Goal: Task Accomplishment & Management: Complete application form

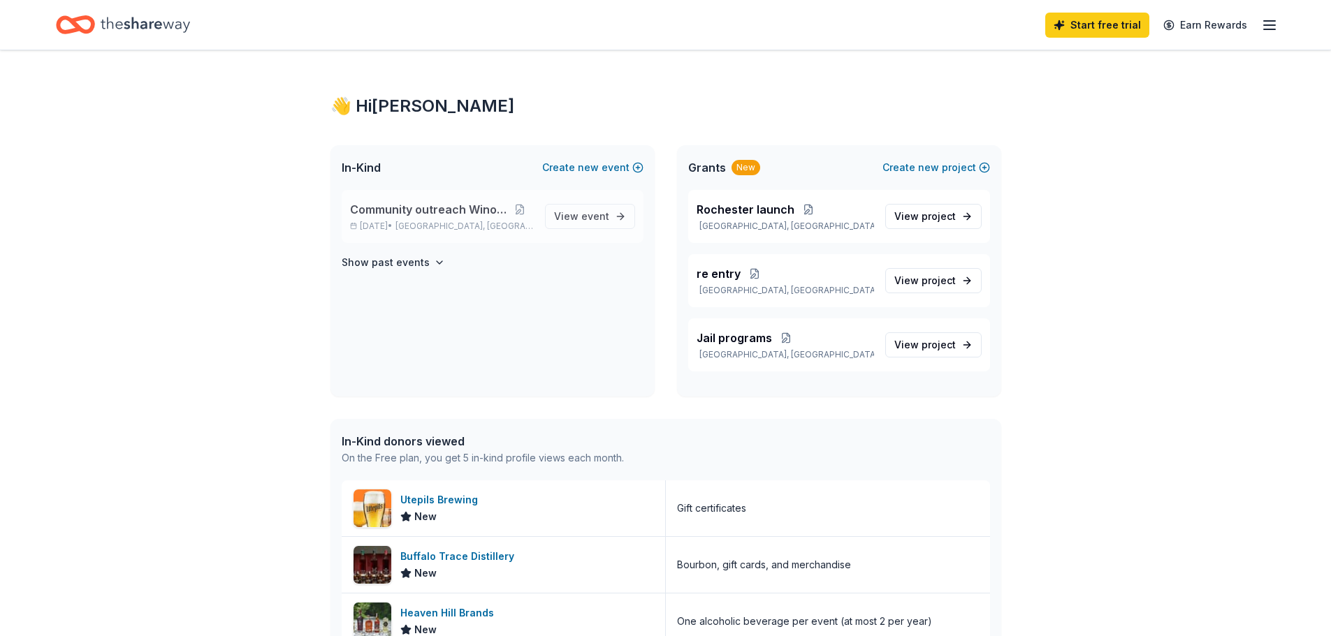
click at [456, 215] on span "Community outreach Winona" at bounding box center [428, 209] width 156 height 17
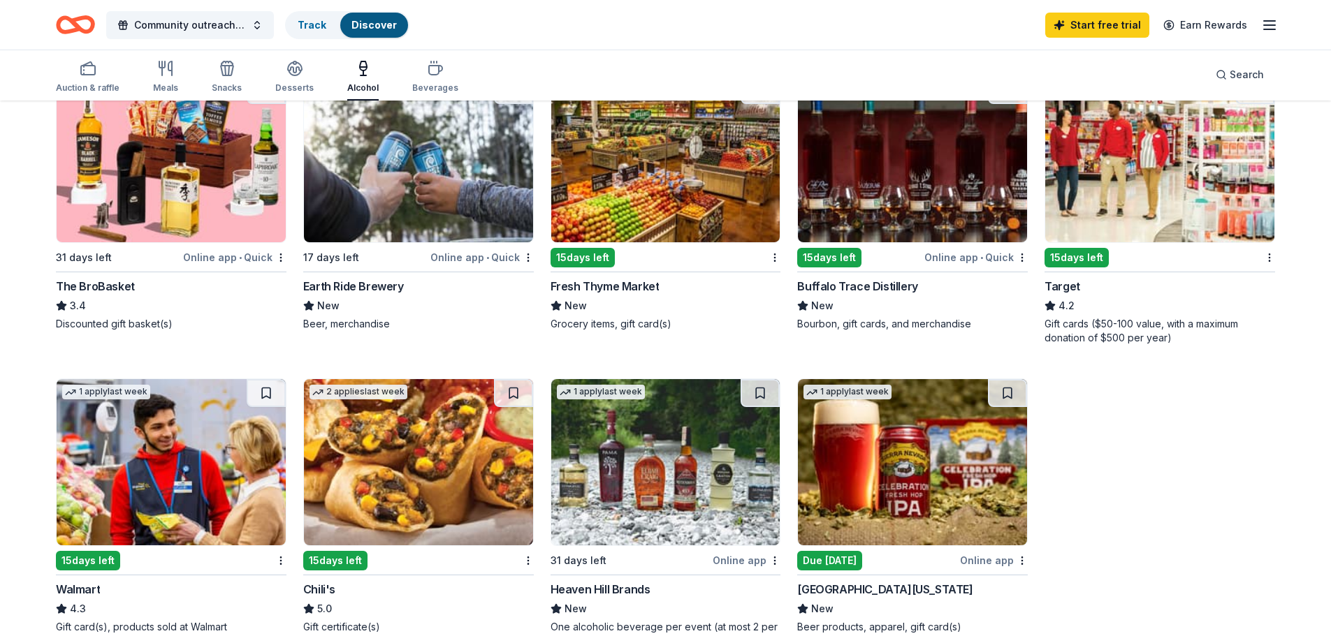
scroll to position [559, 0]
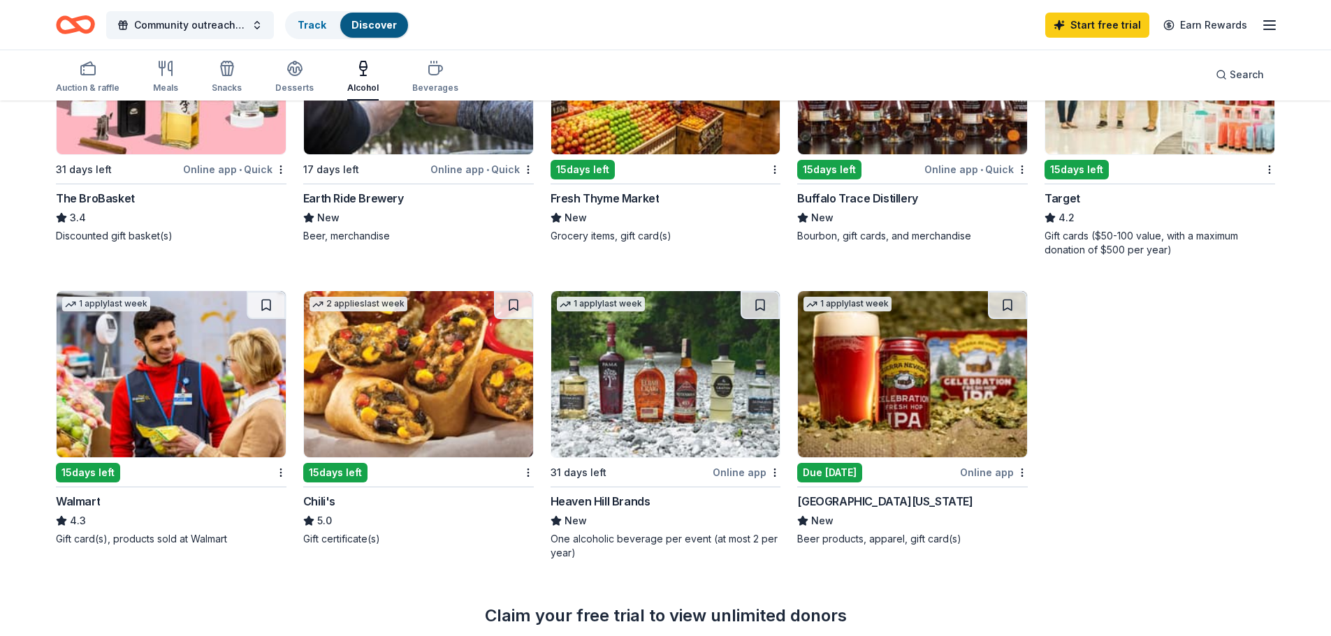
click at [172, 366] on img at bounding box center [171, 374] width 229 height 166
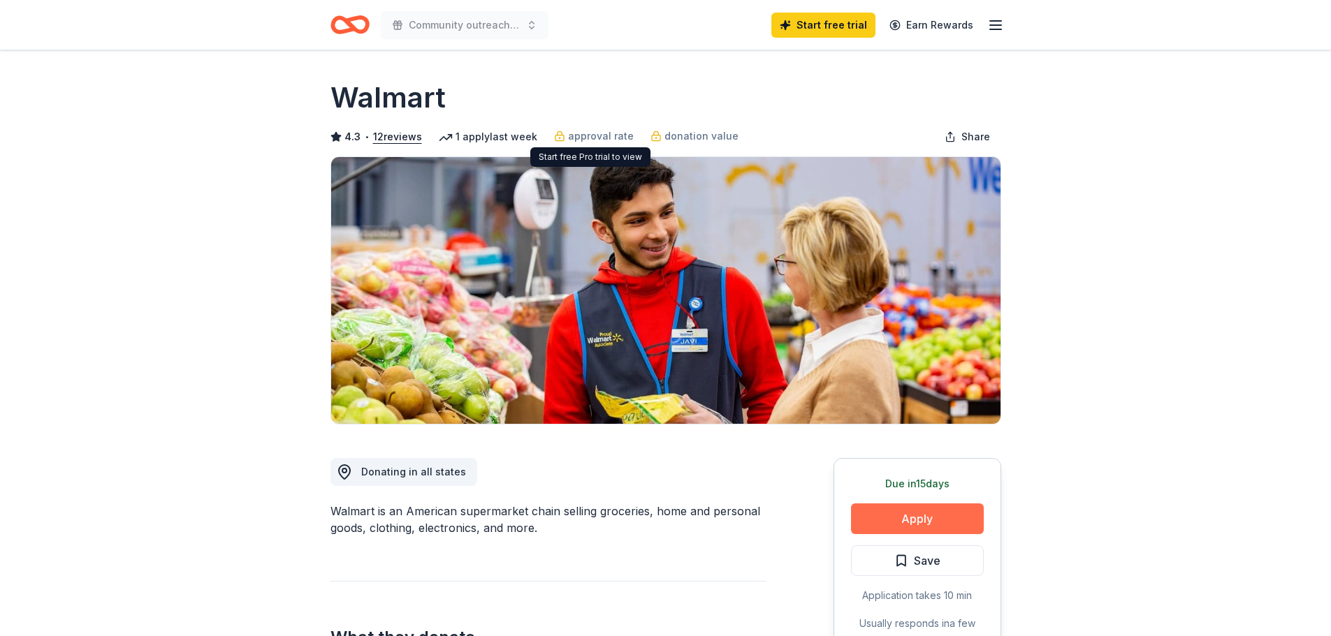
click at [912, 513] on button "Apply" at bounding box center [917, 519] width 133 height 31
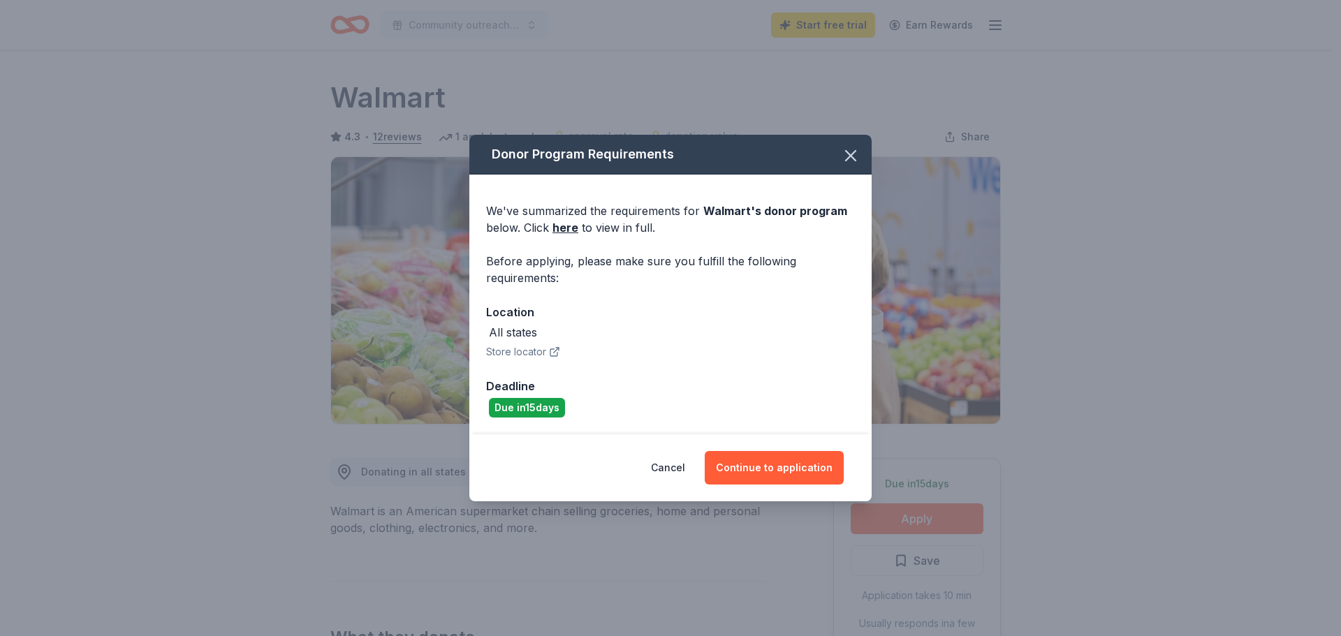
click at [554, 352] on icon "button" at bounding box center [556, 350] width 5 height 5
click at [783, 467] on button "Continue to application" at bounding box center [774, 468] width 139 height 34
